Goal: Information Seeking & Learning: Learn about a topic

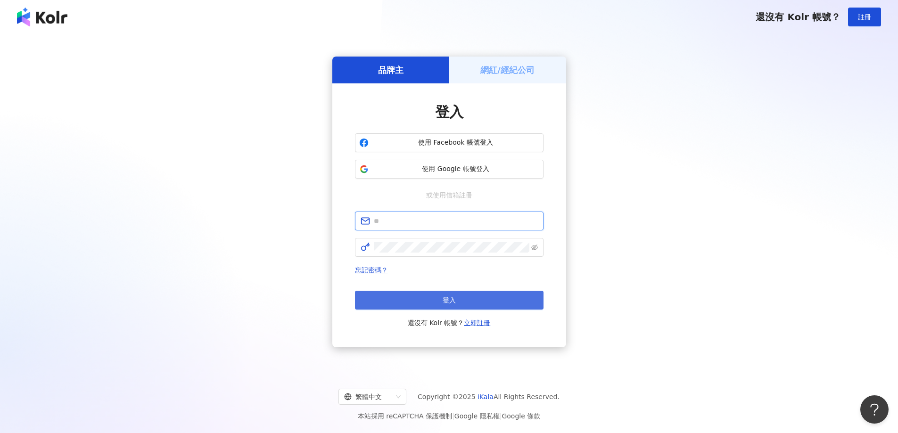
type input "**********"
click at [448, 297] on span "登入" at bounding box center [449, 301] width 13 height 8
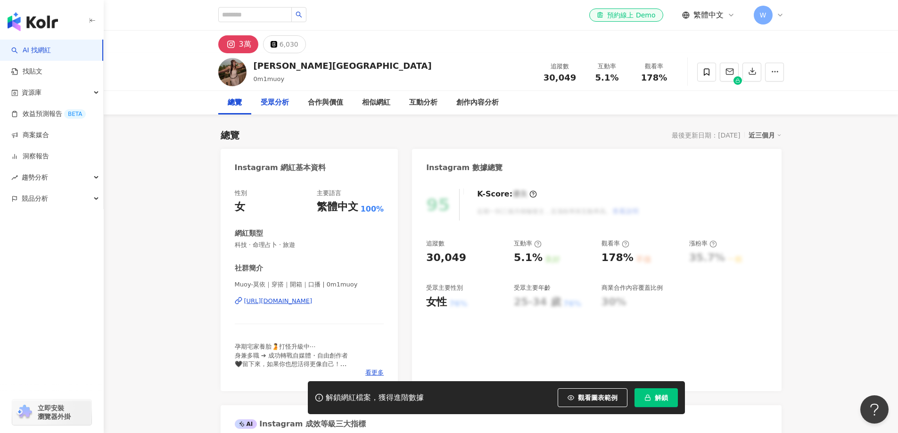
click at [263, 108] on div "受眾分析" at bounding box center [274, 103] width 47 height 24
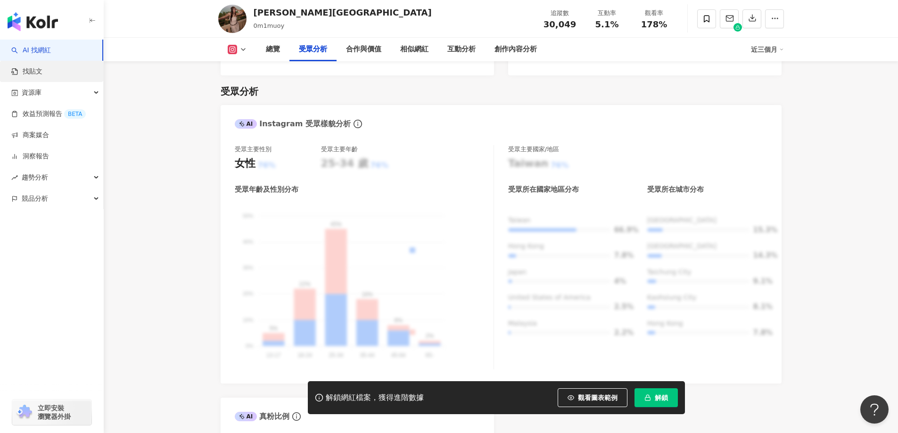
click at [42, 68] on link "找貼文" at bounding box center [26, 71] width 31 height 9
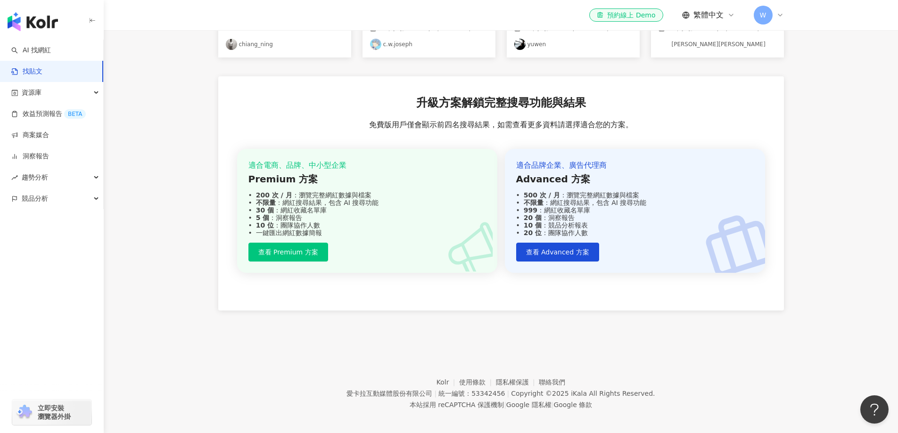
scroll to position [272, 0]
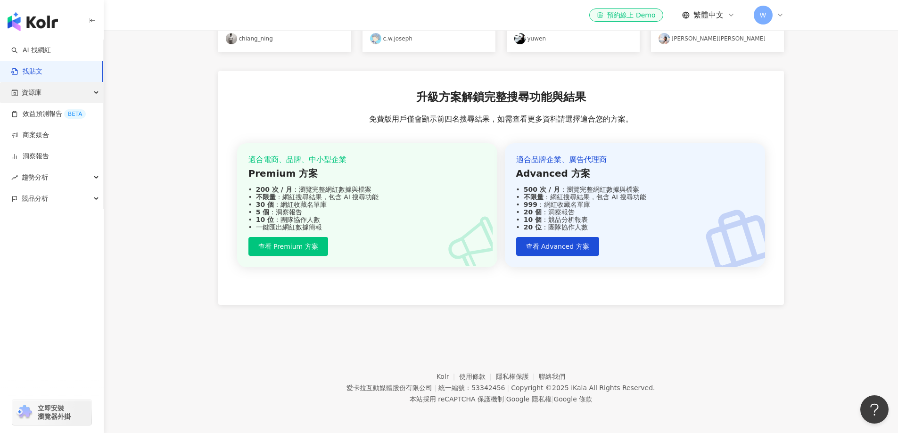
click at [57, 99] on div "資源庫" at bounding box center [51, 92] width 103 height 21
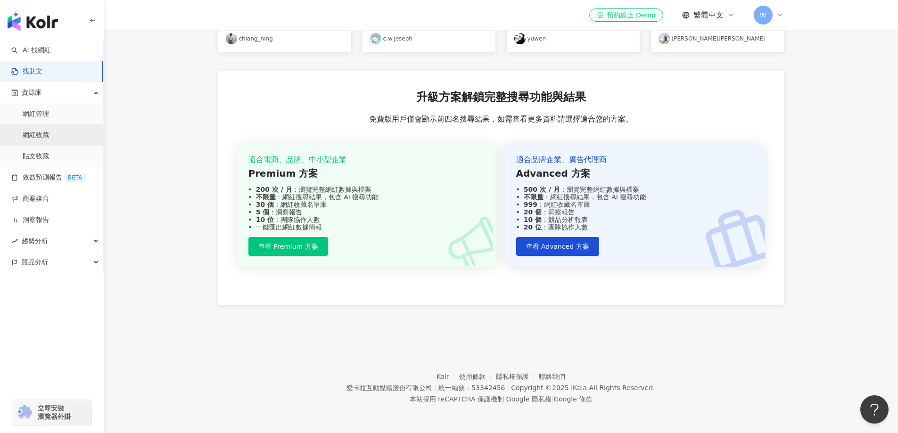
click at [49, 131] on link "網紅收藏" at bounding box center [36, 135] width 26 height 9
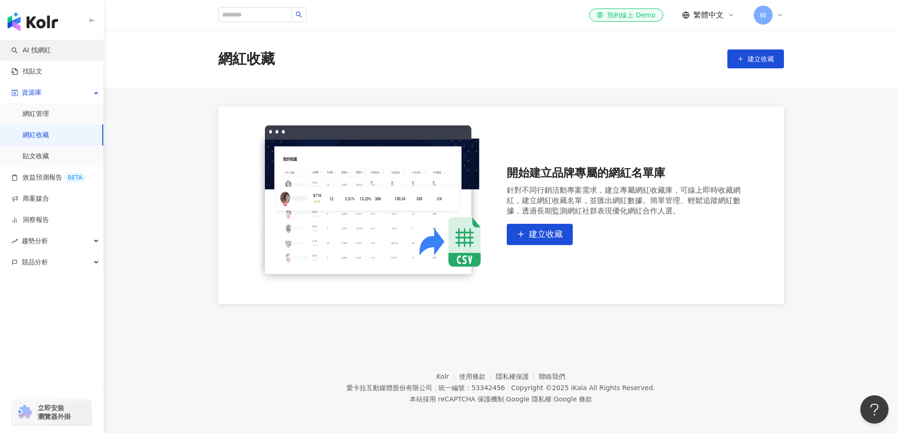
click at [51, 55] on link "AI 找網紅" at bounding box center [31, 50] width 40 height 9
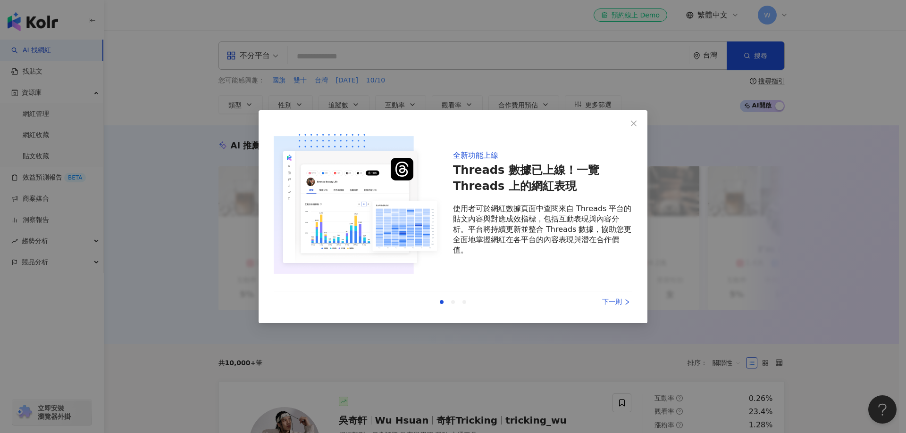
click at [607, 298] on div "下一則" at bounding box center [596, 302] width 71 height 10
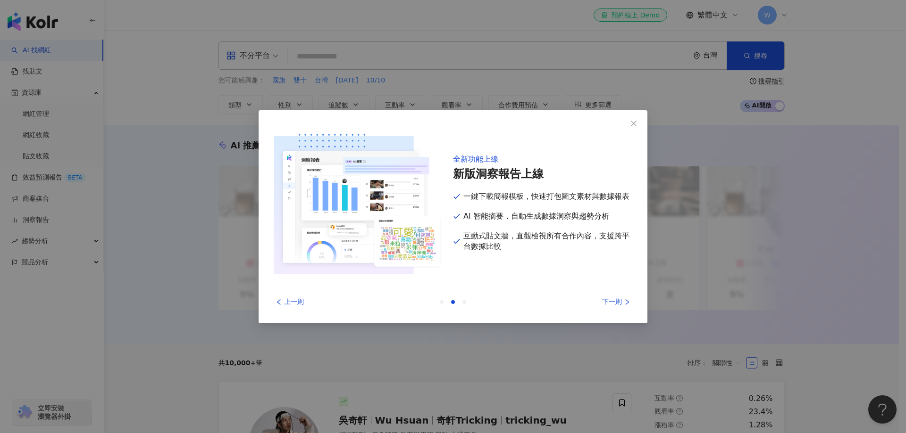
click at [623, 302] on div "下一則" at bounding box center [596, 302] width 71 height 10
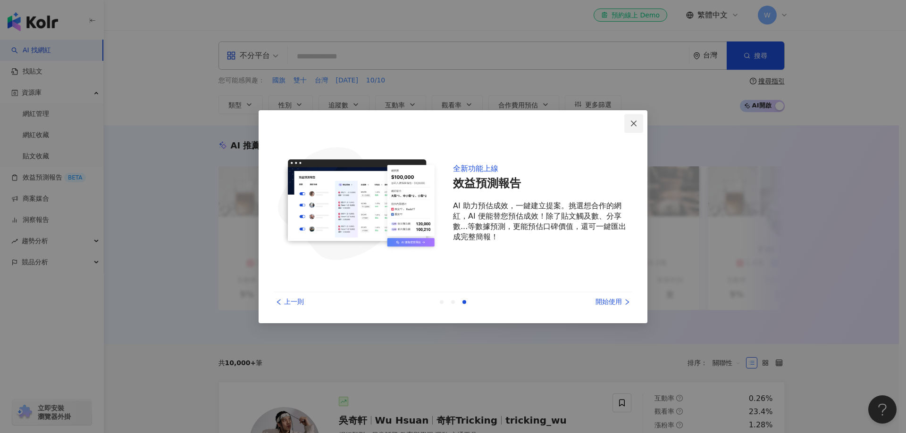
click at [634, 127] on icon "close" at bounding box center [634, 124] width 8 height 8
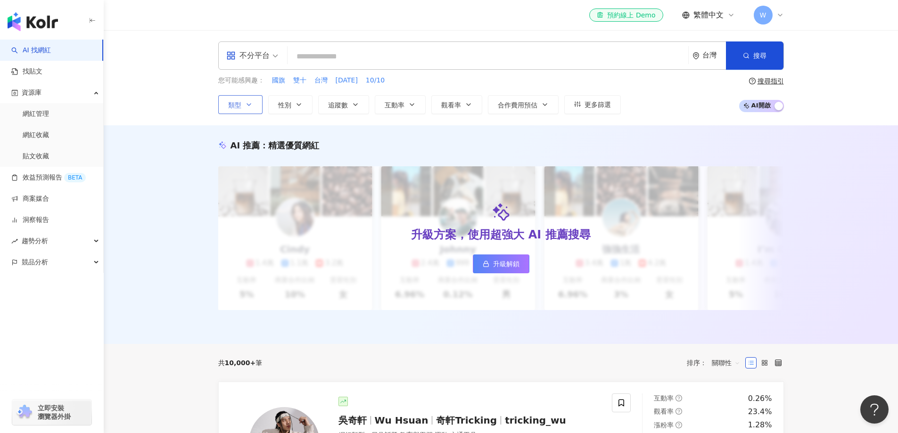
click at [242, 106] on button "類型" at bounding box center [240, 104] width 44 height 19
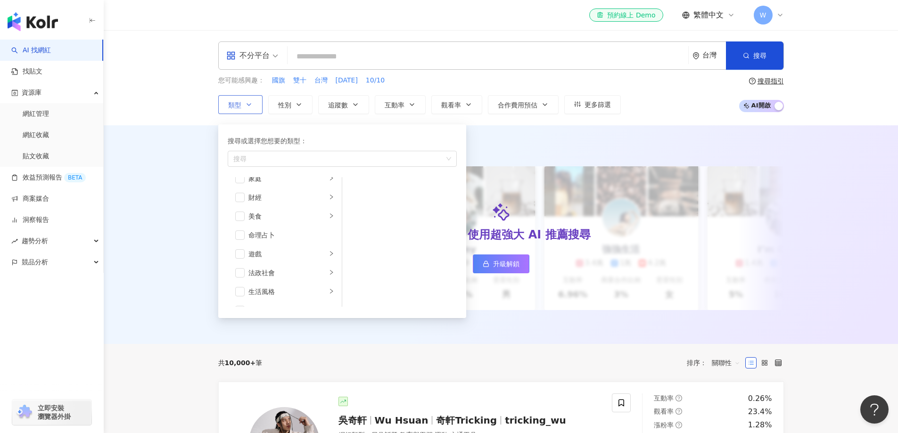
scroll to position [141, 0]
click at [241, 253] on span "button" at bounding box center [239, 254] width 9 height 9
click at [237, 265] on span "button" at bounding box center [239, 263] width 9 height 9
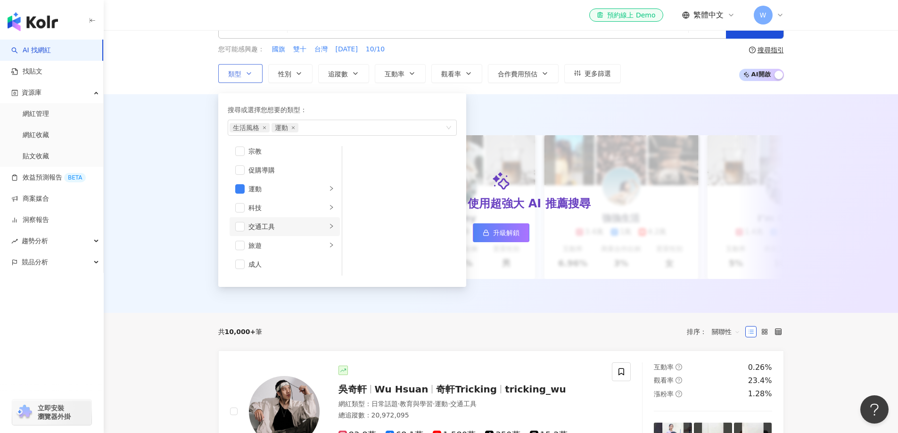
scroll to position [47, 0]
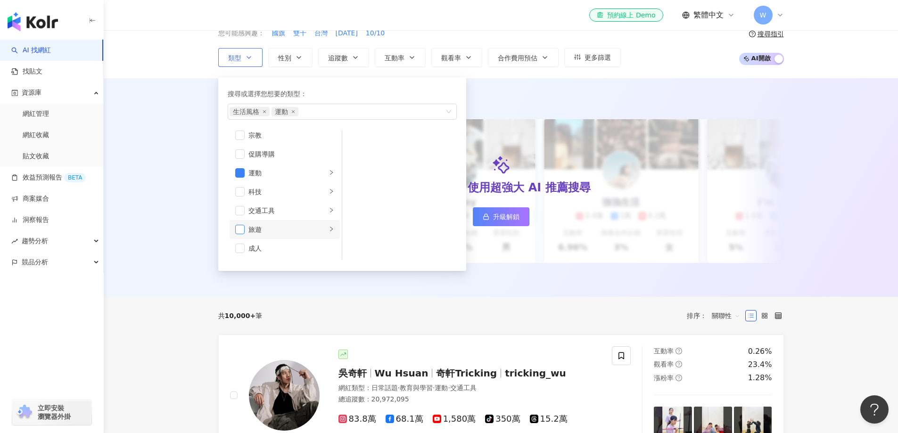
click at [244, 233] on span "button" at bounding box center [239, 229] width 9 height 9
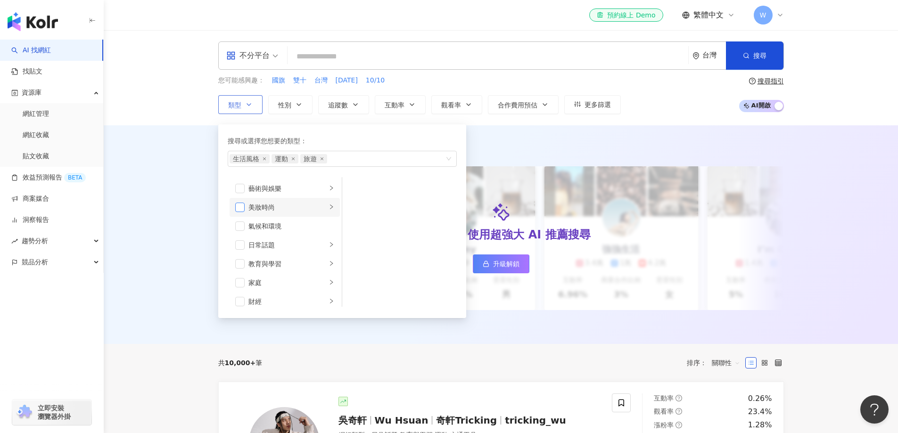
click at [238, 207] on span "button" at bounding box center [239, 207] width 9 height 9
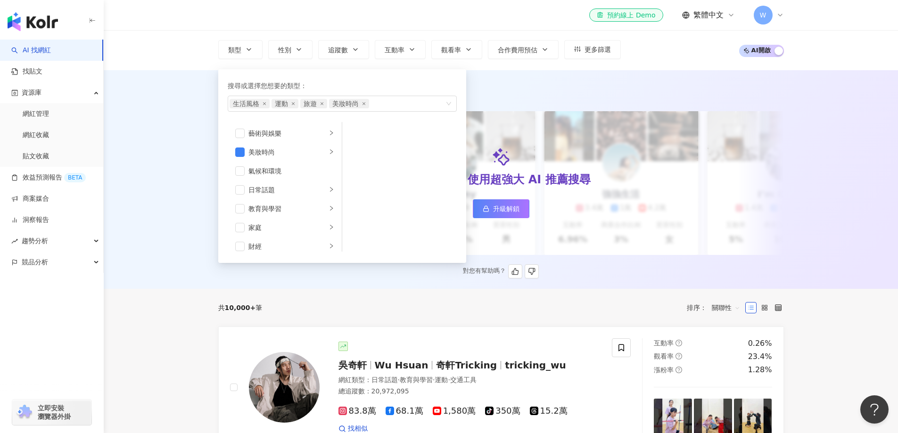
scroll to position [47, 0]
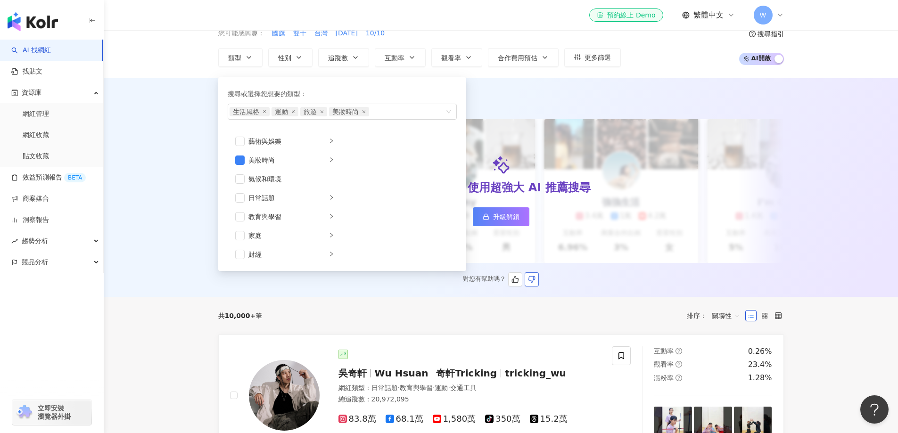
click at [536, 281] on button "button" at bounding box center [532, 280] width 14 height 14
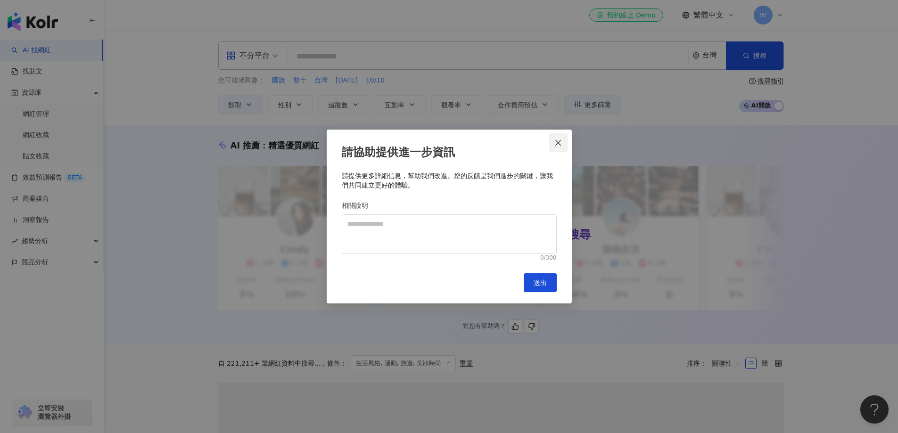
click at [558, 145] on icon "close" at bounding box center [559, 143] width 8 height 8
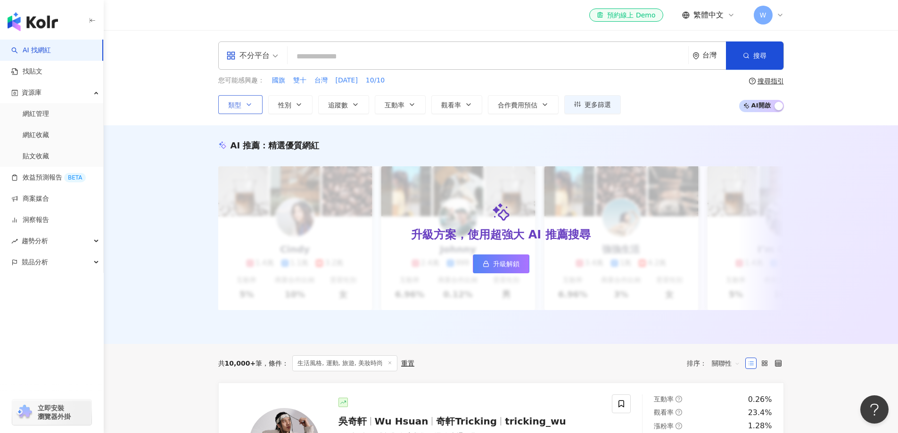
click at [251, 107] on icon "button" at bounding box center [249, 105] width 8 height 8
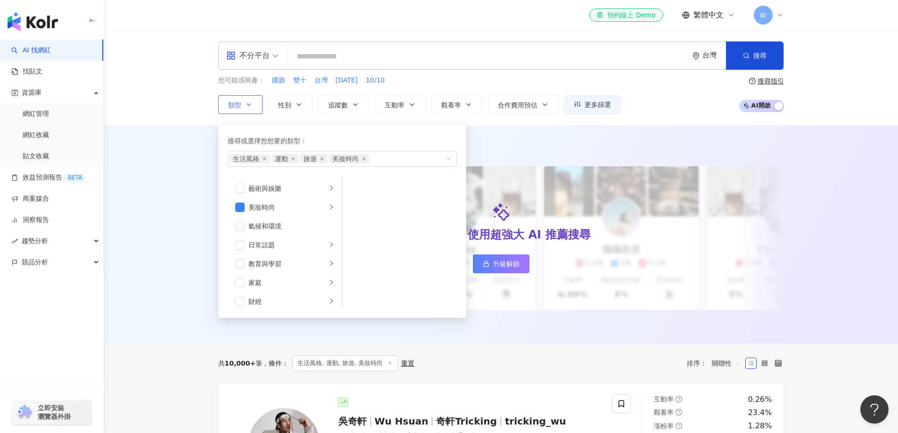
click at [251, 108] on icon "button" at bounding box center [249, 105] width 8 height 8
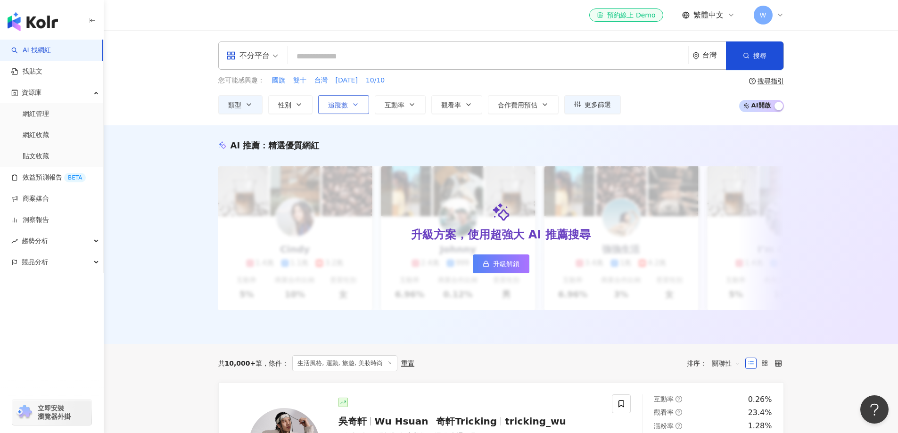
click at [354, 108] on button "追蹤數" at bounding box center [343, 104] width 51 height 19
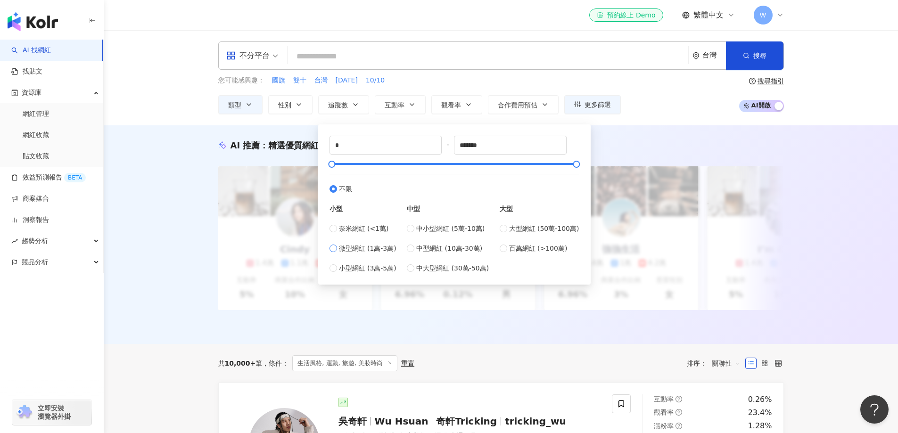
type input "*****"
click at [451, 113] on button "觀看率" at bounding box center [457, 104] width 51 height 19
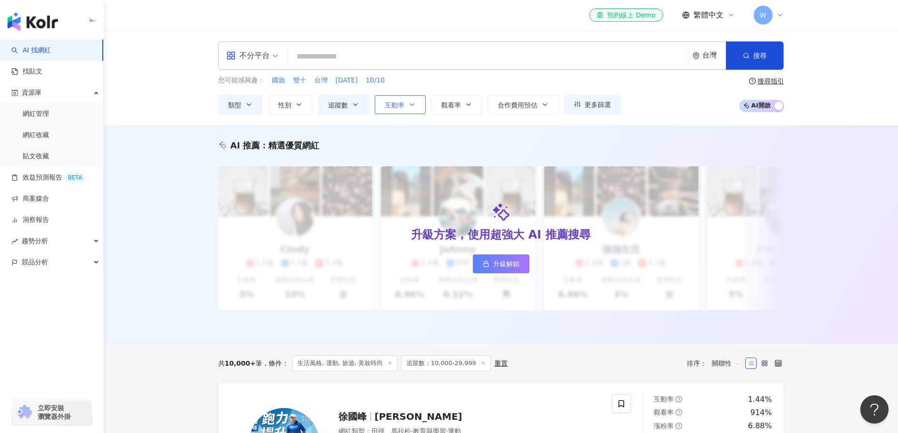
click at [416, 108] on button "互動率" at bounding box center [400, 104] width 51 height 19
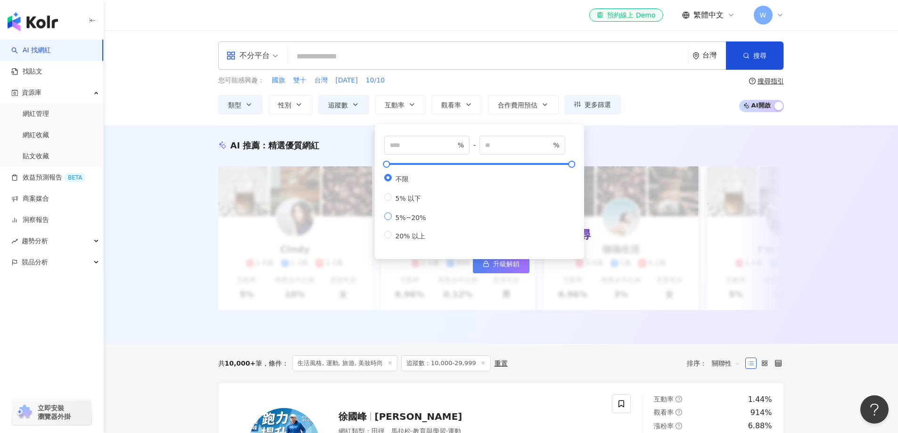
type input "*"
type input "**"
click at [457, 106] on span "觀看率" at bounding box center [451, 105] width 20 height 8
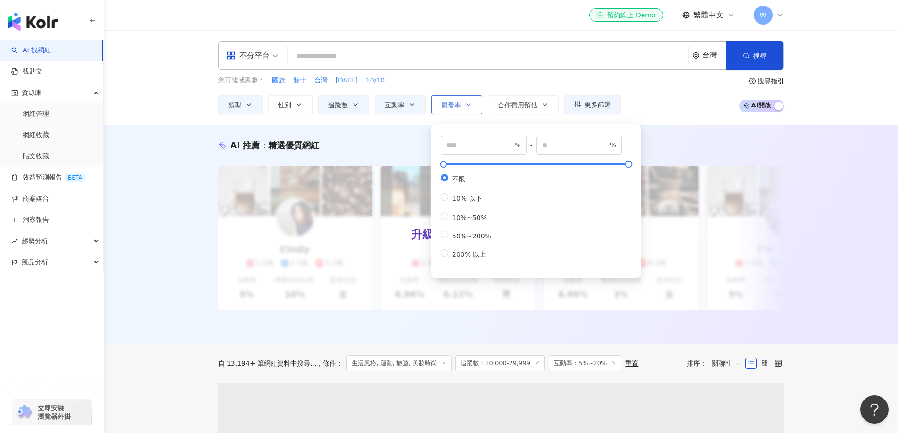
click at [471, 103] on icon "button" at bounding box center [469, 105] width 8 height 8
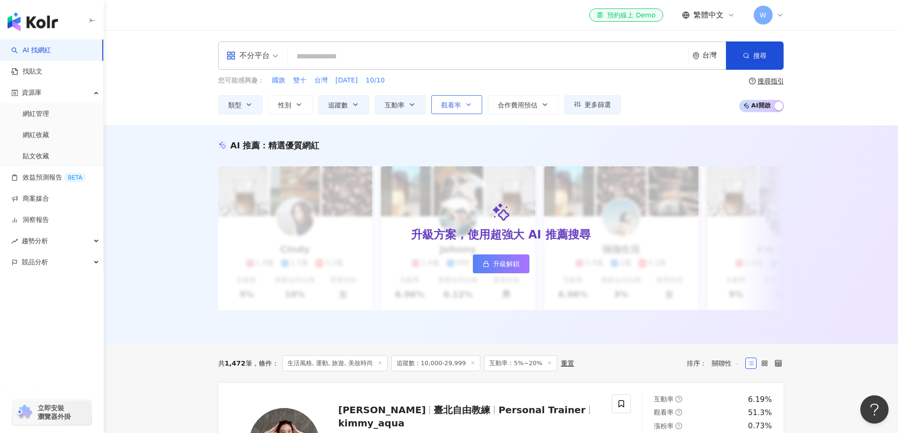
click at [471, 103] on icon "button" at bounding box center [469, 105] width 8 height 8
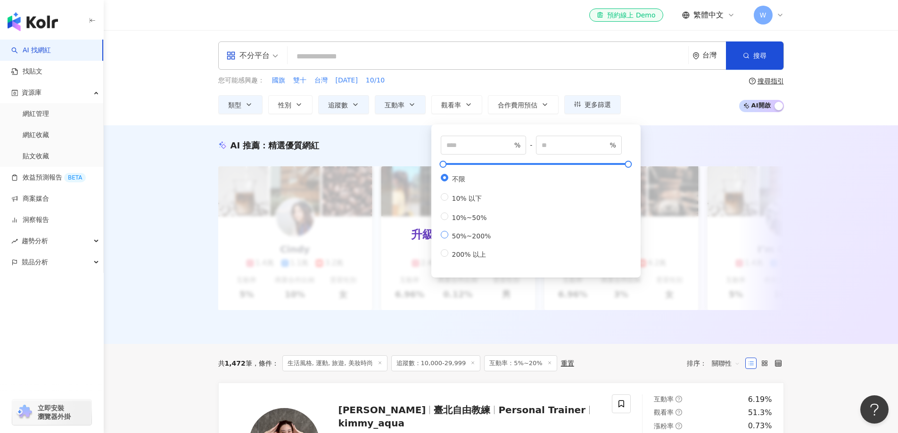
type input "**"
type input "***"
click at [640, 112] on div "您可能感興趣： 國旗 雙十 台灣 [DATE] 10/10 類型 性別 追蹤數 互動率 觀看率 合作費用預估 更多篩選 ***** - ***** 不限 小型…" at bounding box center [501, 94] width 566 height 39
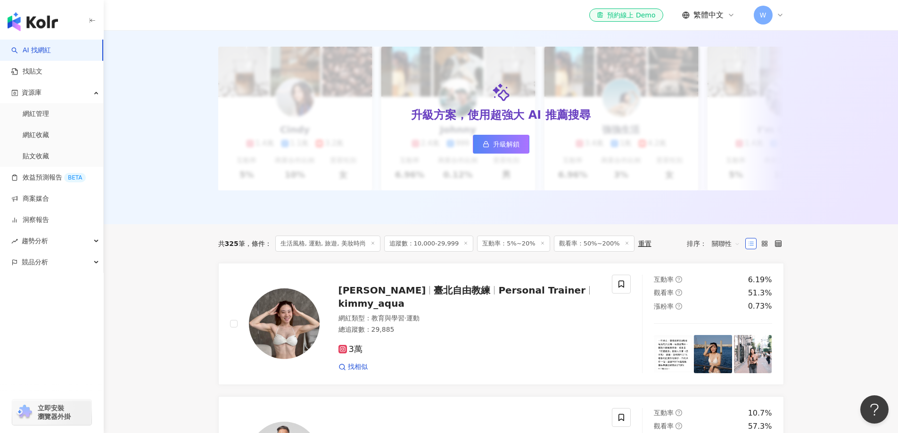
scroll to position [143, 0]
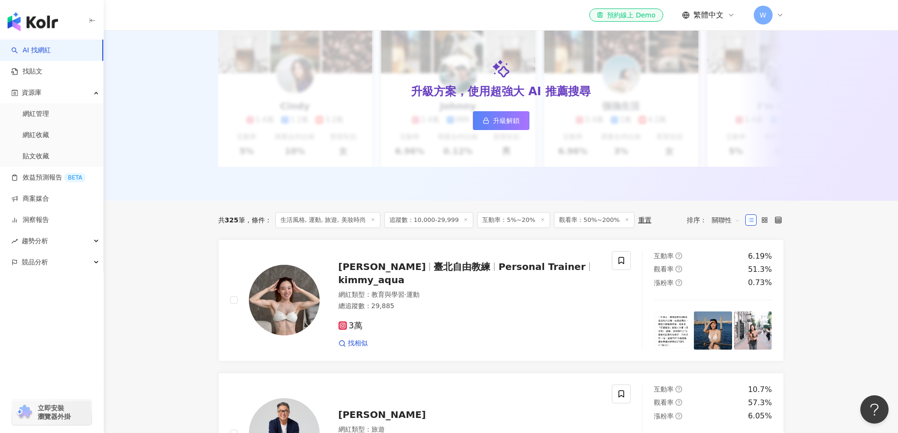
click at [432, 228] on span "追蹤數：10,000-29,999" at bounding box center [429, 220] width 90 height 16
click at [341, 228] on span "生活風格, 運動, 旅遊, 美妝時尚" at bounding box center [327, 220] width 105 height 16
click at [361, 226] on span "生活風格, 運動, 旅遊, 美妝時尚" at bounding box center [327, 220] width 105 height 16
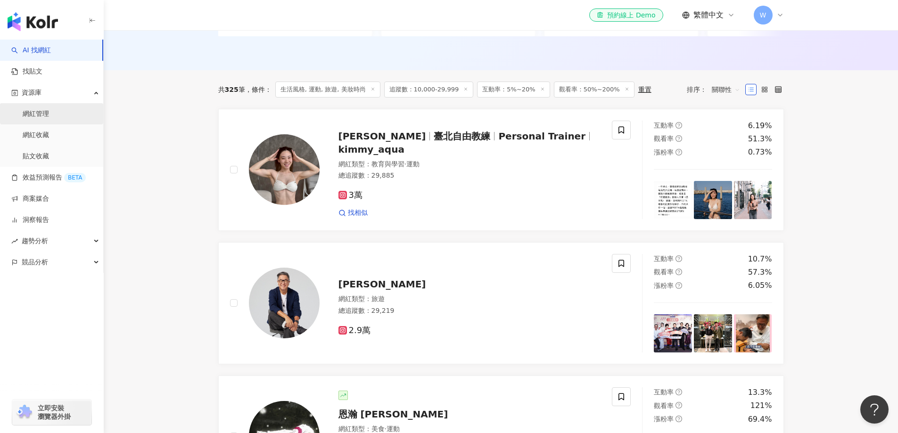
scroll to position [285, 0]
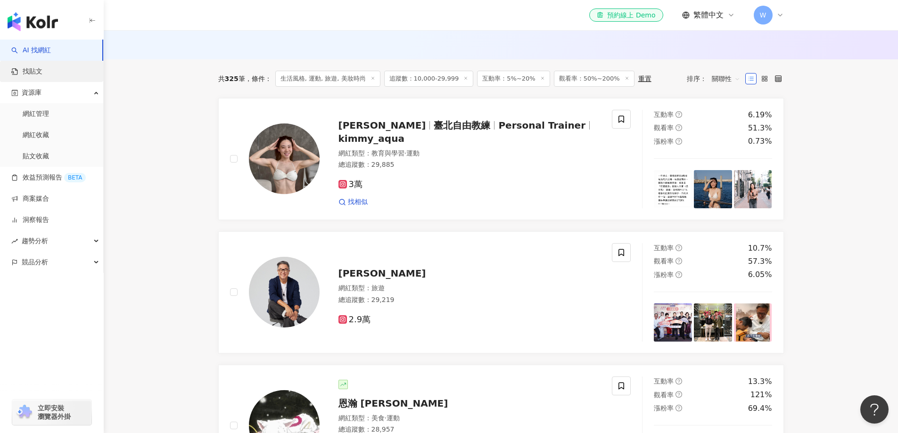
click at [42, 74] on link "找貼文" at bounding box center [26, 71] width 31 height 9
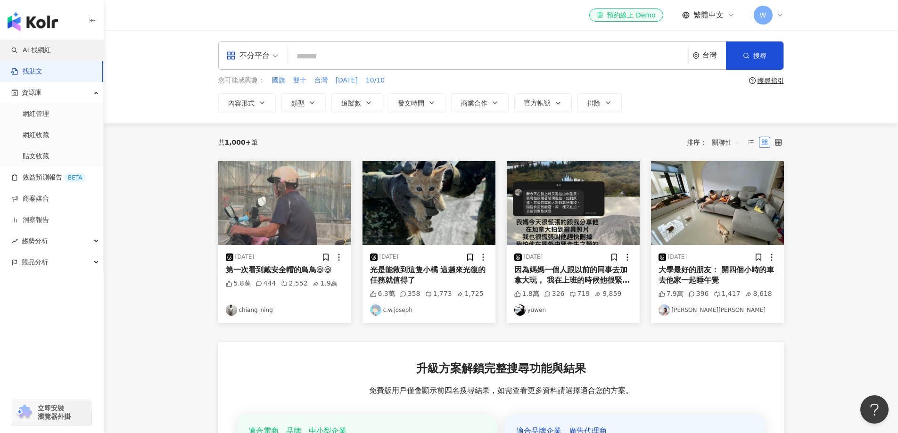
click at [43, 49] on link "AI 找網紅" at bounding box center [31, 50] width 40 height 9
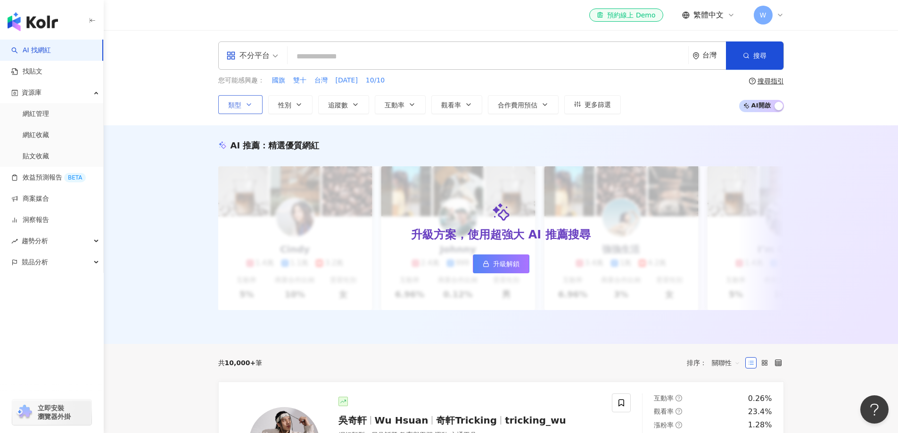
click at [250, 103] on icon "button" at bounding box center [249, 105] width 8 height 8
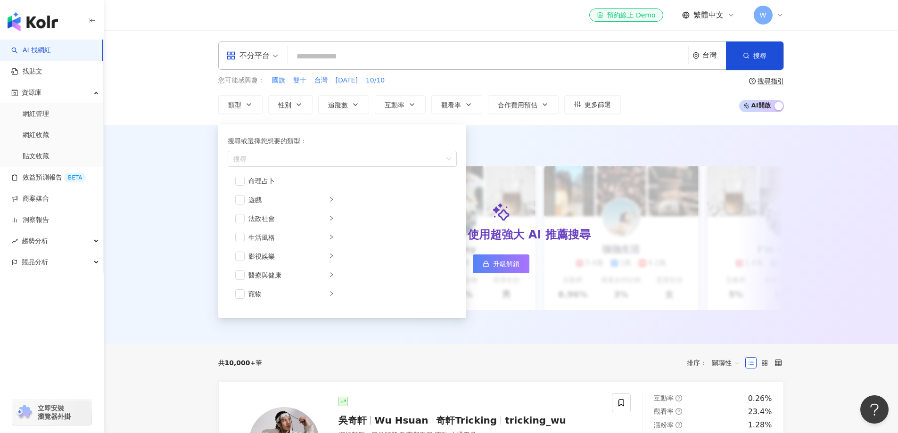
scroll to position [138, 0]
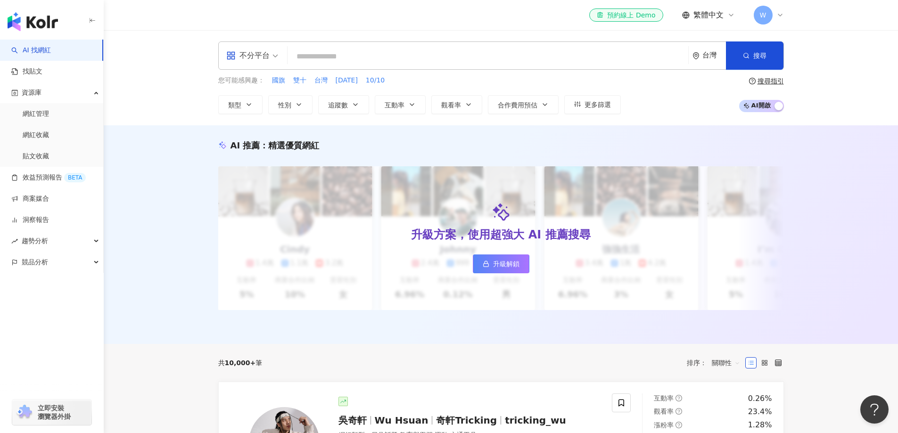
click at [188, 193] on div "AI 推薦 ： 精選優質網紅 升級方案，使用超強大 AI 推薦搜尋 升級解鎖 Cindy 1.4萬 1.1萬 3.2萬 互動率 5% 商業合作比例 10% 受…" at bounding box center [501, 234] width 795 height 219
